Goal: Task Accomplishment & Management: Complete application form

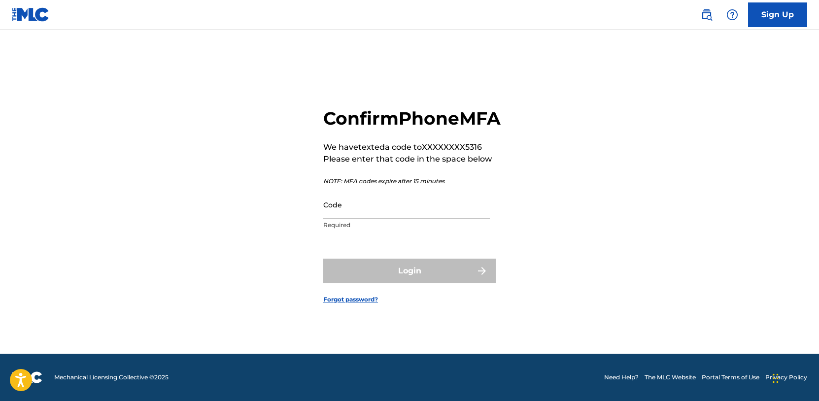
scroll to position [13, 0]
click at [457, 219] on input "Code" at bounding box center [406, 205] width 167 height 28
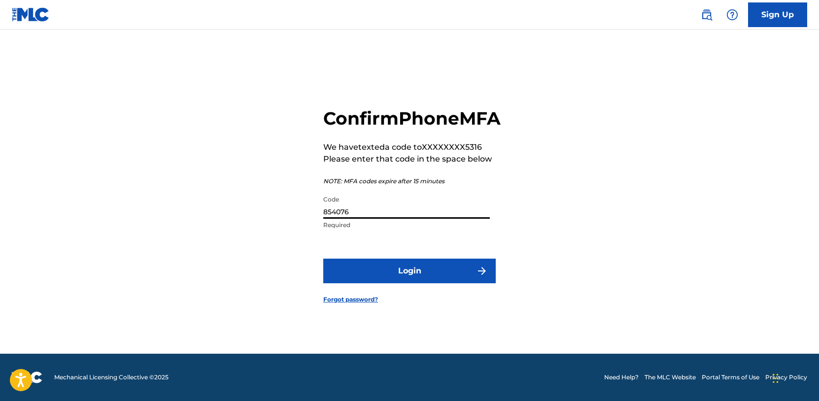
type input "854076"
click at [434, 271] on button "Login" at bounding box center [409, 271] width 172 height 25
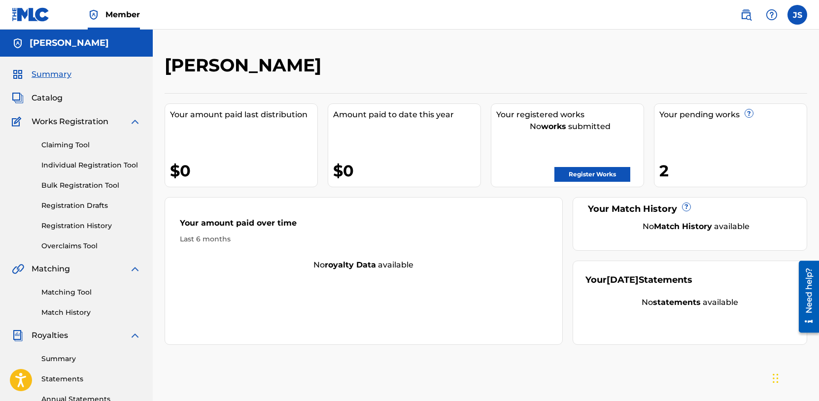
click at [591, 174] on link "Register Works" at bounding box center [592, 174] width 76 height 15
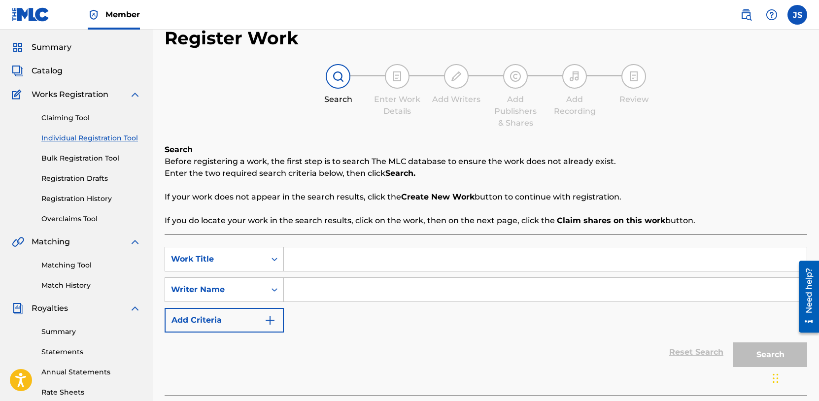
scroll to position [34, 0]
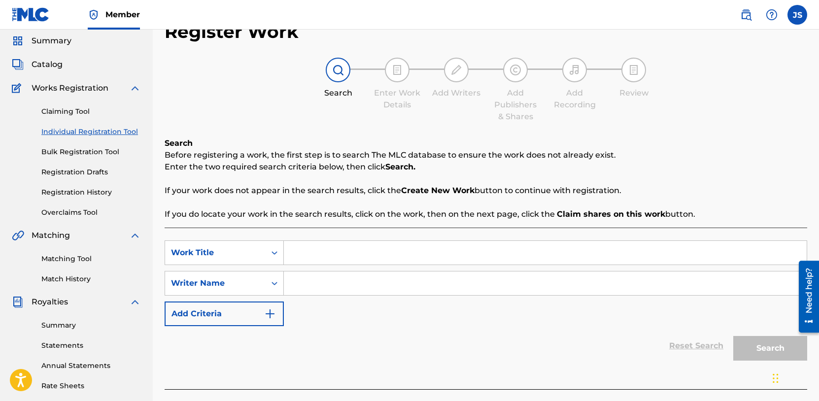
click at [336, 261] on input "Search Form" at bounding box center [545, 253] width 523 height 24
type input "#The #1"
click at [323, 279] on input "Search Form" at bounding box center [545, 284] width 523 height 24
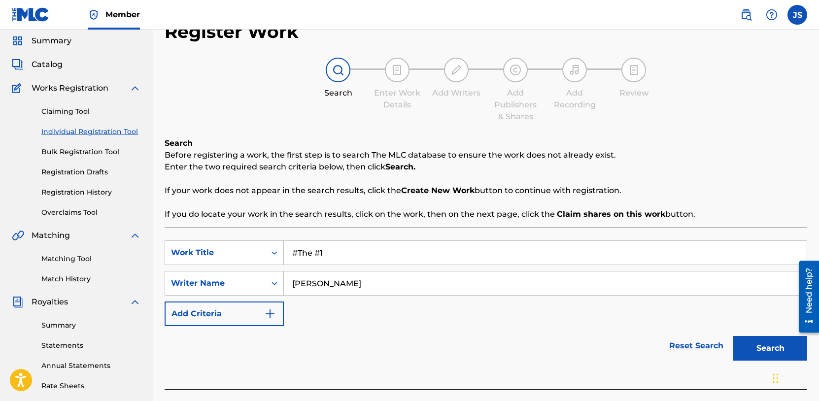
type input "[PERSON_NAME]"
click at [777, 348] on button "Search" at bounding box center [770, 348] width 74 height 25
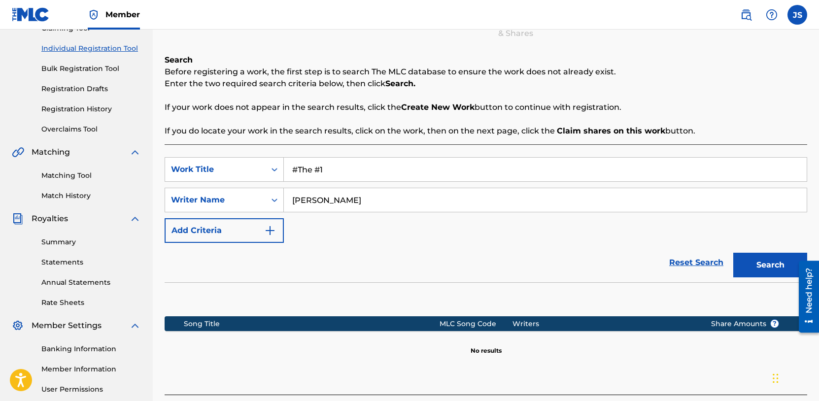
scroll to position [119, 0]
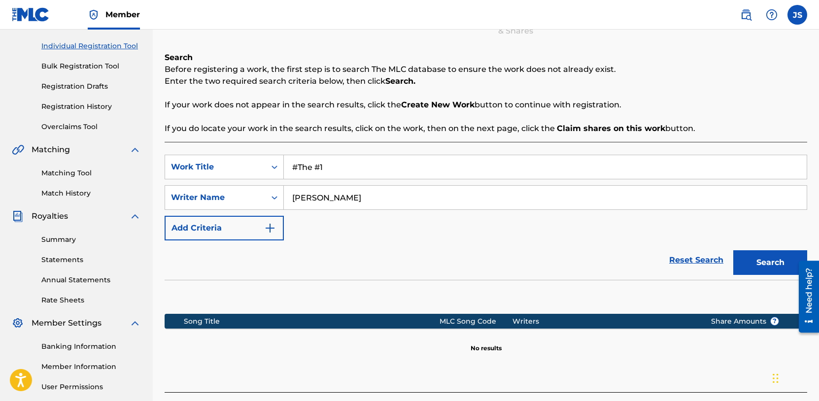
click at [303, 169] on input "#The #1" at bounding box center [545, 167] width 523 height 24
click at [314, 165] on input "lightSside" at bounding box center [545, 167] width 523 height 24
type input "Light Side"
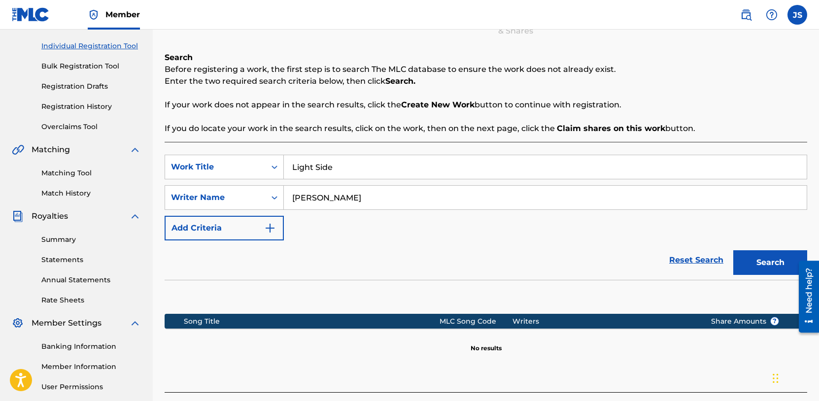
click at [753, 260] on button "Search" at bounding box center [770, 262] width 74 height 25
click at [338, 199] on input "[PERSON_NAME]" at bounding box center [545, 198] width 523 height 24
type input "snow!"
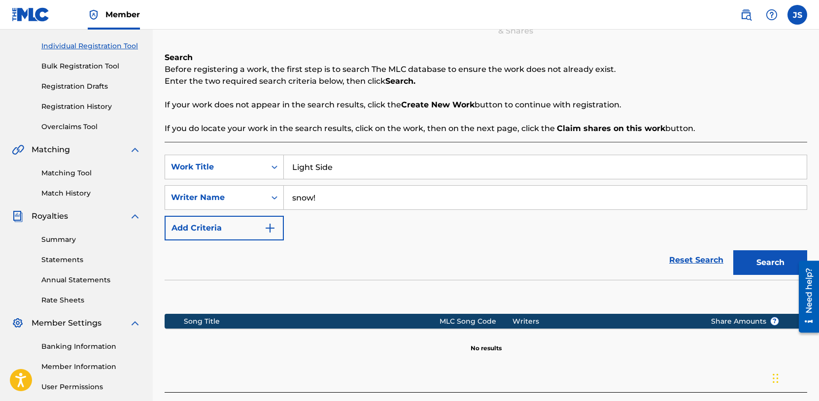
click at [765, 266] on button "Search" at bounding box center [770, 262] width 74 height 25
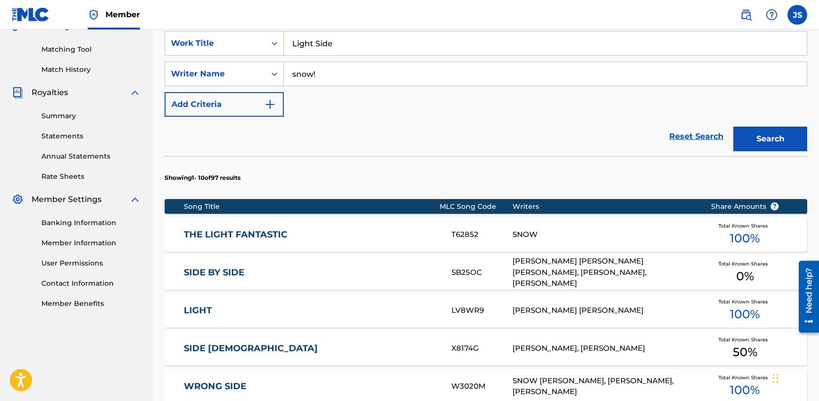
scroll to position [0, 0]
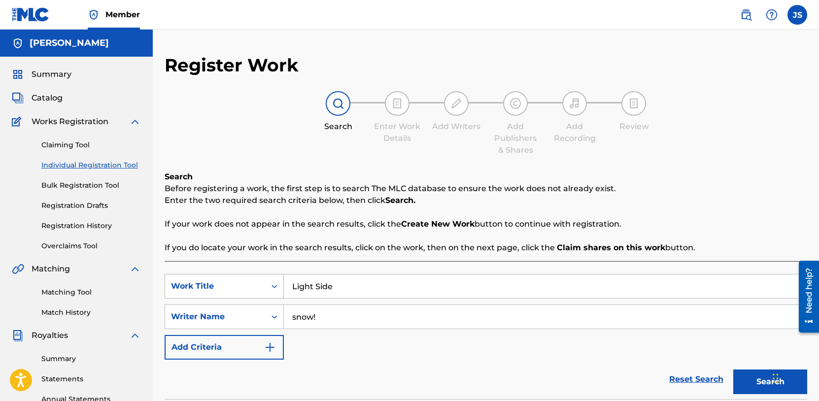
drag, startPoint x: 356, startPoint y: 283, endPoint x: 272, endPoint y: 287, distance: 84.4
click at [273, 288] on div "SearchWithCriteriaa64136c8-cf7e-41c8-91b2-2f1a89599ee7 Work Title Light Side" at bounding box center [486, 286] width 643 height 25
type input "#The #1"
click at [733, 370] on button "Search" at bounding box center [770, 382] width 74 height 25
click at [226, 345] on button "Add Criteria" at bounding box center [224, 347] width 119 height 25
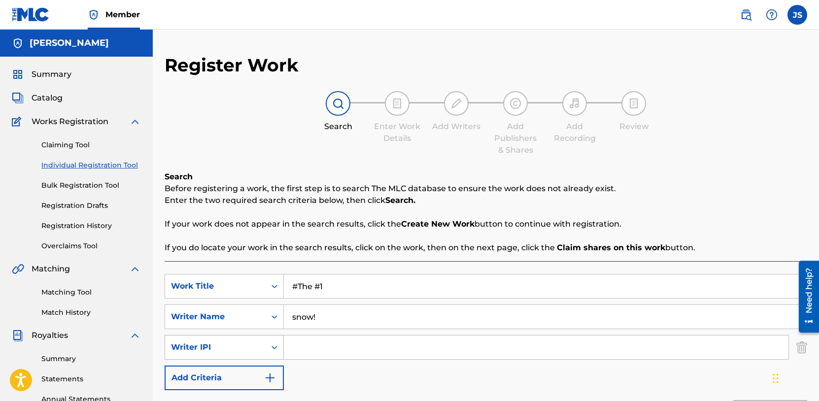
click at [271, 349] on icon "Search Form" at bounding box center [275, 347] width 10 height 10
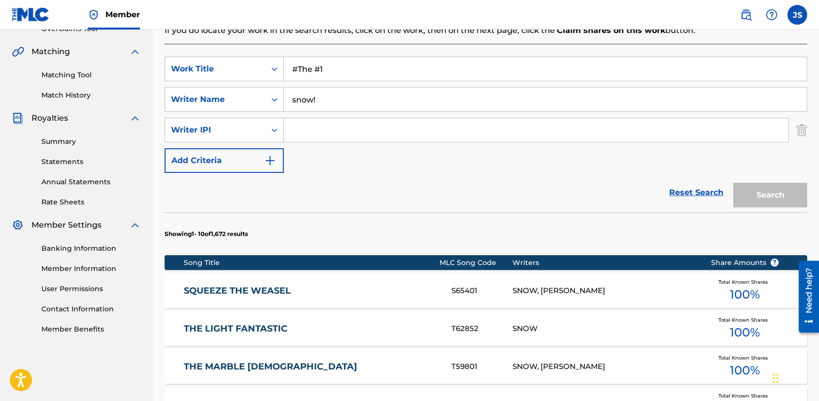
scroll to position [228, 0]
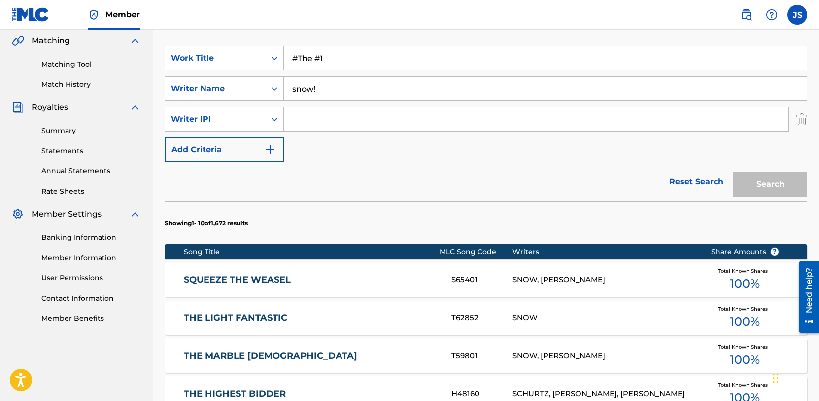
click at [696, 182] on link "Reset Search" at bounding box center [696, 182] width 64 height 22
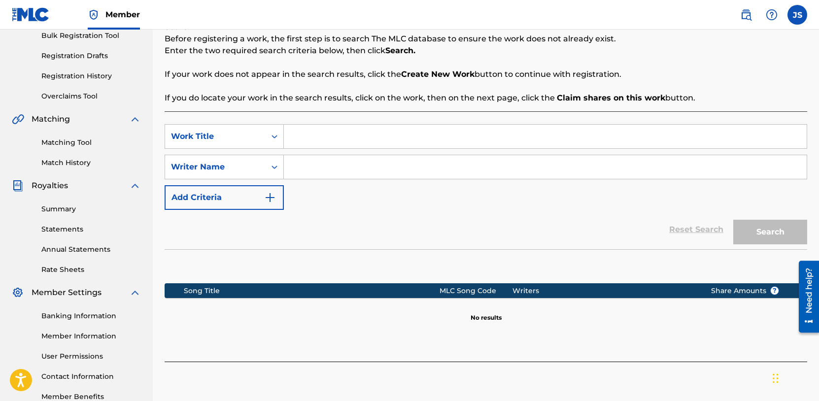
scroll to position [155, 0]
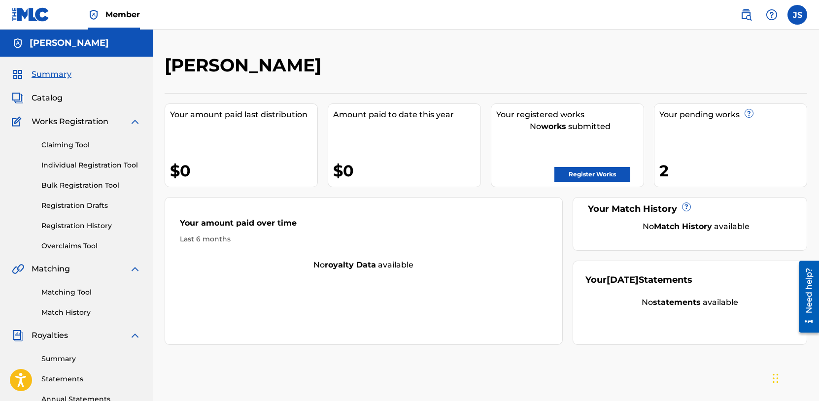
click at [602, 171] on link "Register Works" at bounding box center [592, 174] width 76 height 15
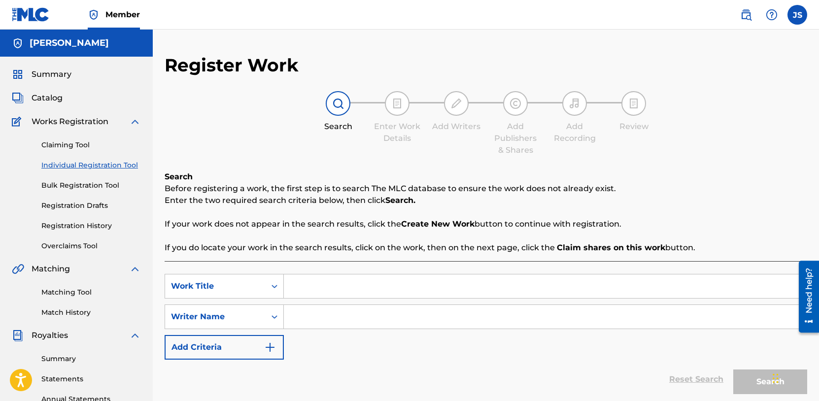
click at [393, 288] on input "Search Form" at bounding box center [545, 286] width 523 height 24
type input "WELCOME"
click at [348, 314] on input "Search Form" at bounding box center [545, 317] width 523 height 24
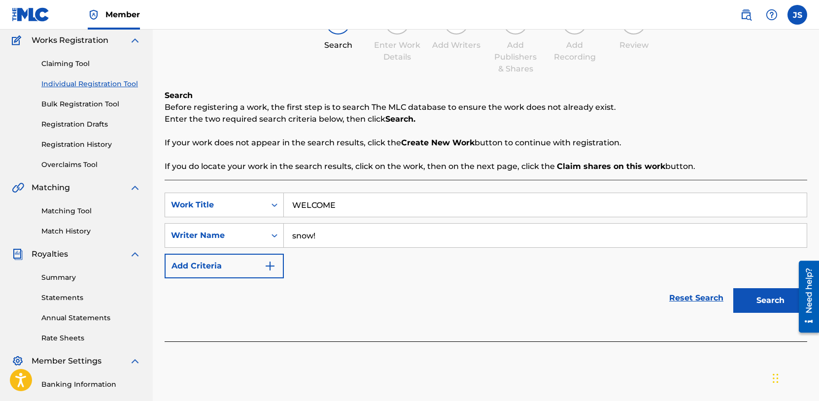
scroll to position [87, 0]
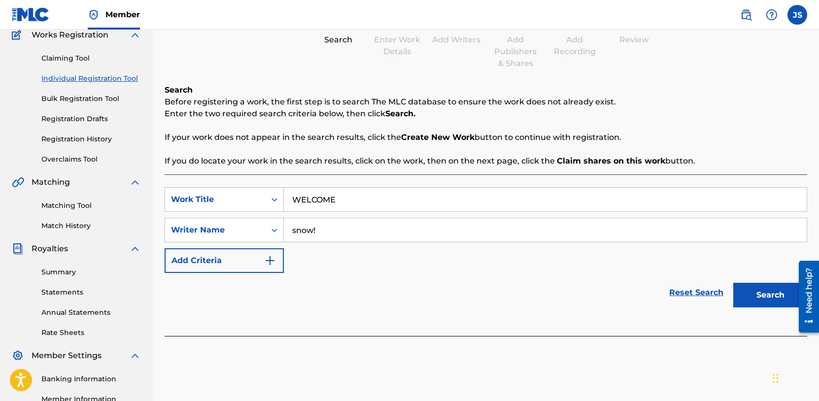
type input "snow!"
click at [765, 292] on button "Search" at bounding box center [770, 295] width 74 height 25
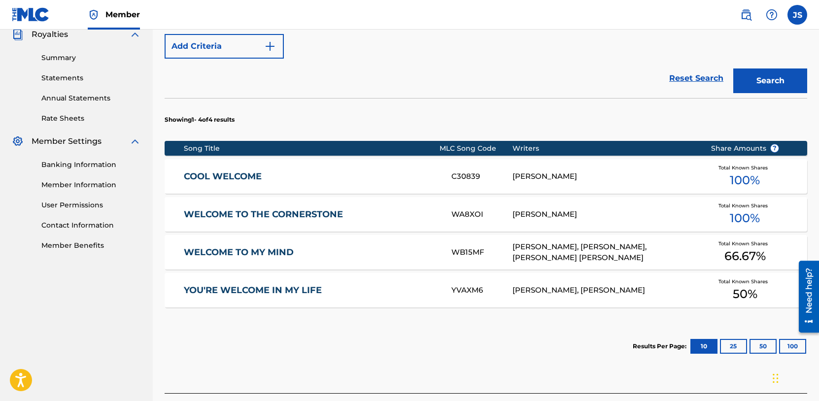
scroll to position [304, 0]
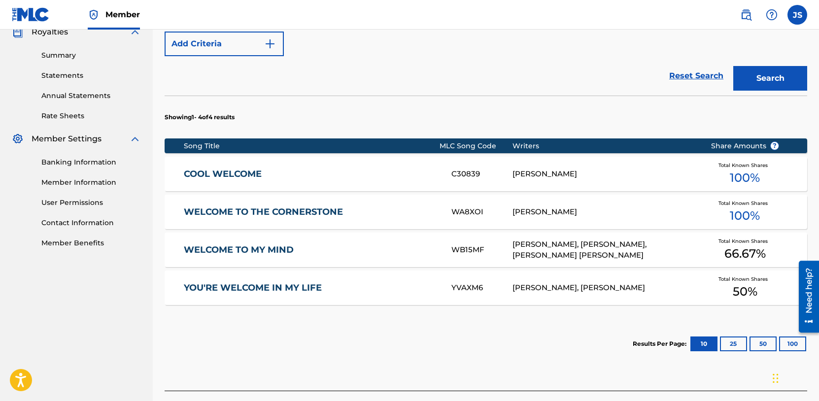
click at [733, 349] on button "25" at bounding box center [733, 344] width 27 height 15
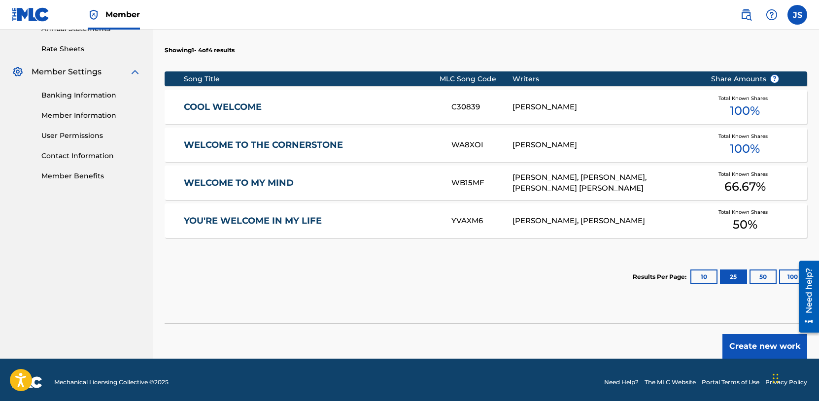
scroll to position [375, 0]
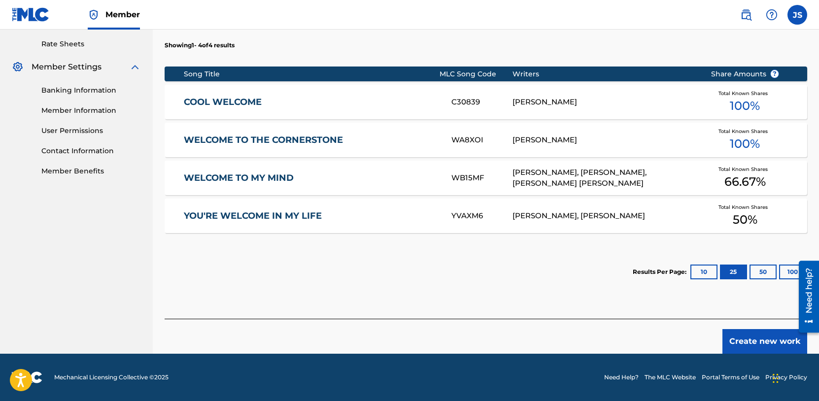
click at [766, 347] on button "Create new work" at bounding box center [764, 341] width 85 height 25
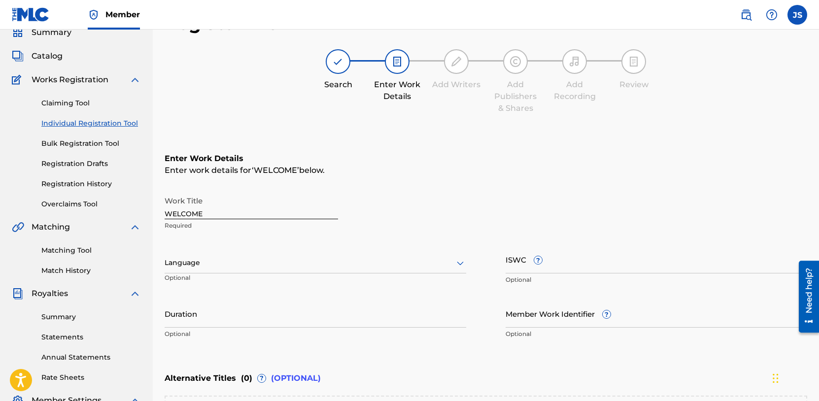
scroll to position [43, 0]
